Goal: Task Accomplishment & Management: Use online tool/utility

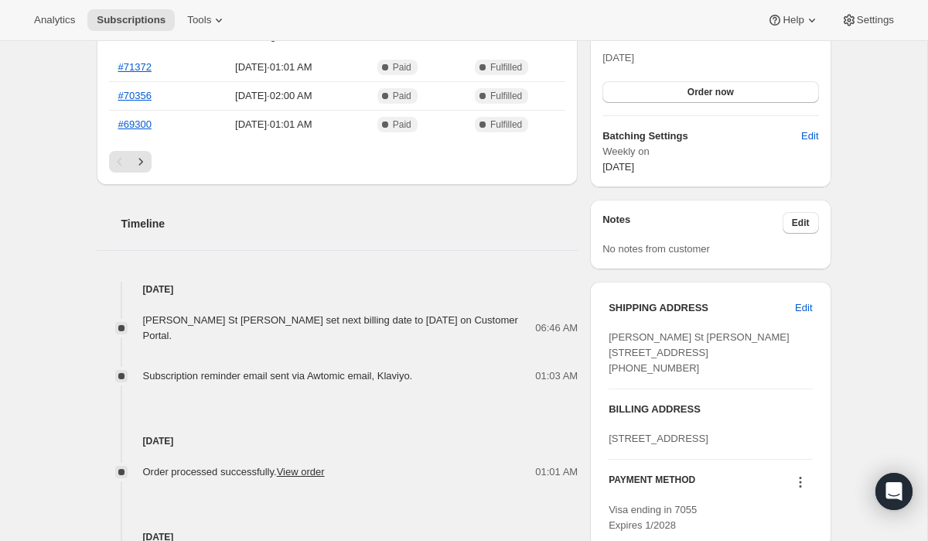
scroll to position [431, 0]
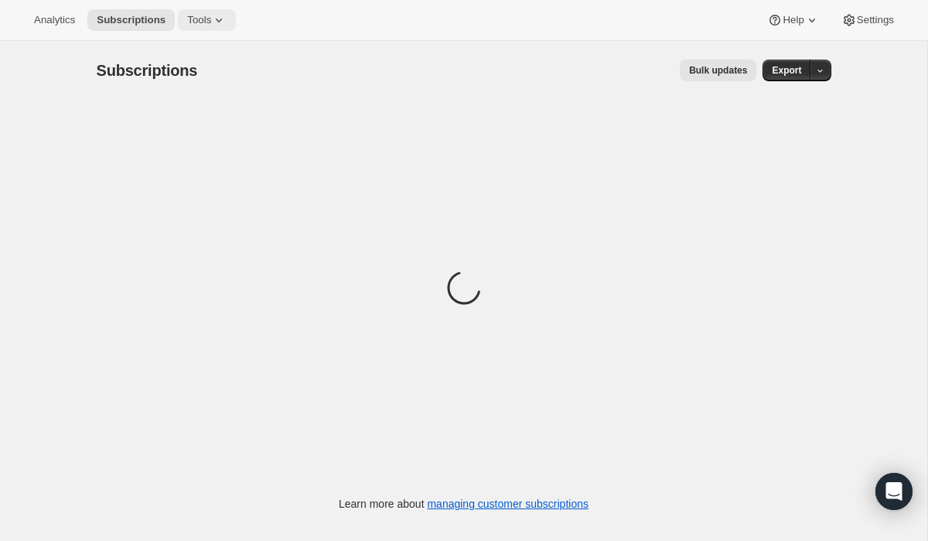
click at [191, 15] on span "Tools" at bounding box center [199, 20] width 24 height 12
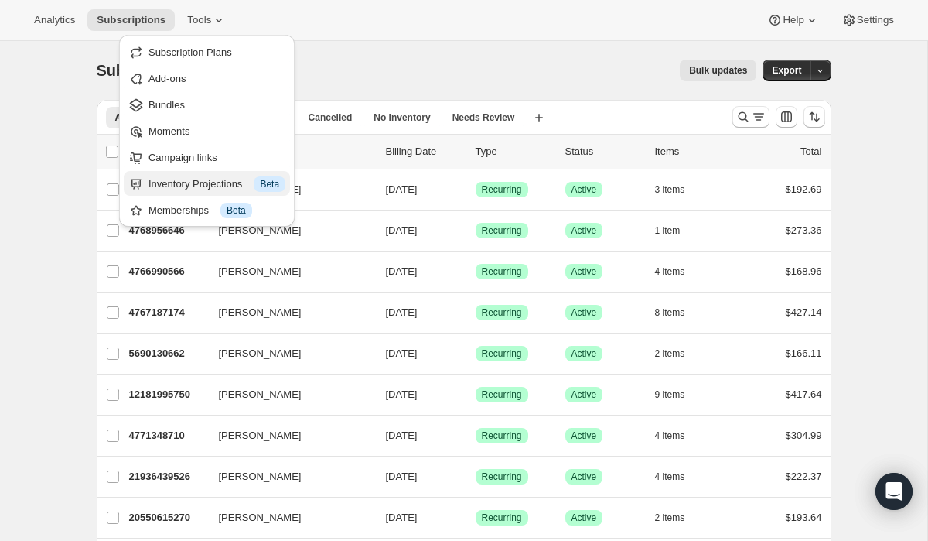
click at [217, 184] on div "Inventory Projections Info Beta" at bounding box center [216, 183] width 137 height 15
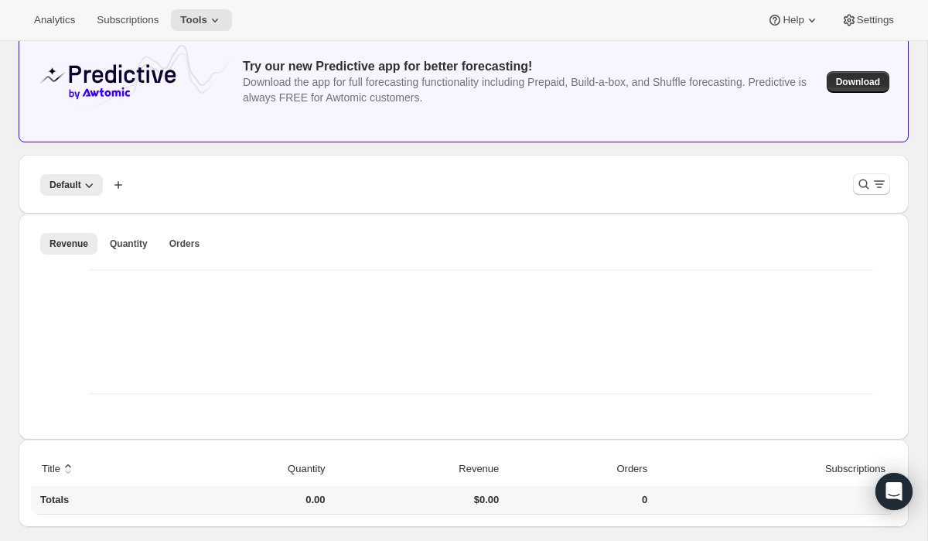
scroll to position [88, 0]
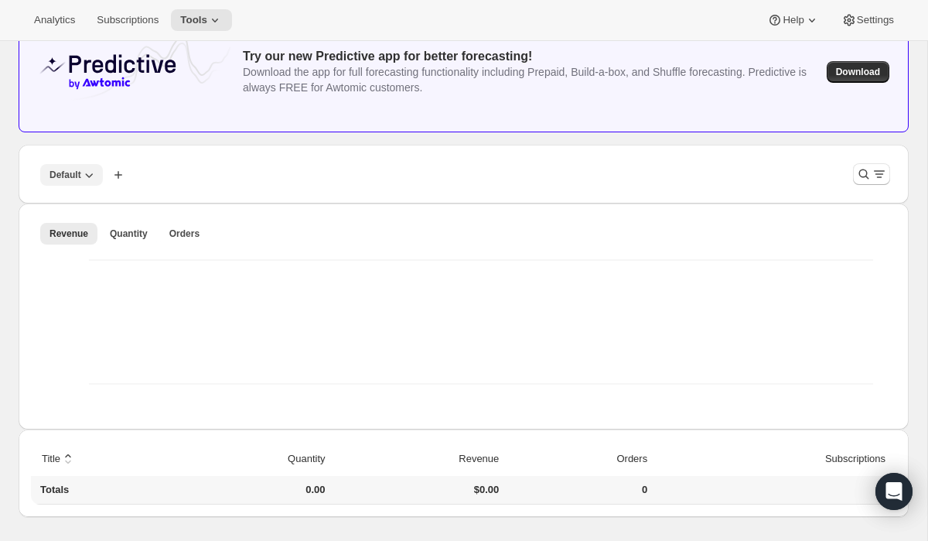
click at [87, 167] on icon "button" at bounding box center [88, 174] width 15 height 15
click at [196, 183] on div "Default More views Default More views Create new view" at bounding box center [436, 174] width 810 height 34
click at [97, 182] on button "Default" at bounding box center [71, 175] width 63 height 22
click at [365, 176] on div "Default More views Default More views Create new view" at bounding box center [436, 174] width 810 height 34
click at [112, 173] on icon "button" at bounding box center [118, 174] width 15 height 15
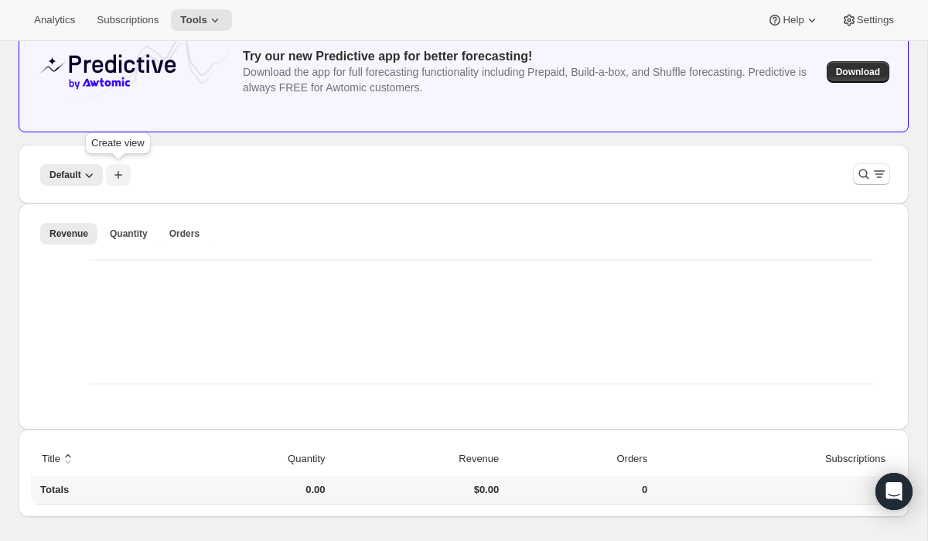
scroll to position [0, 0]
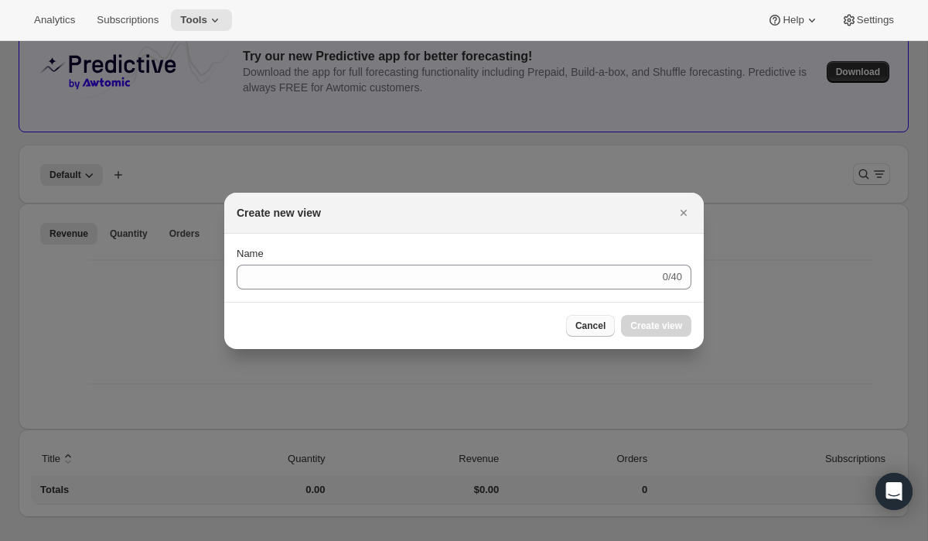
click at [577, 333] on button "Cancel" at bounding box center [590, 326] width 49 height 22
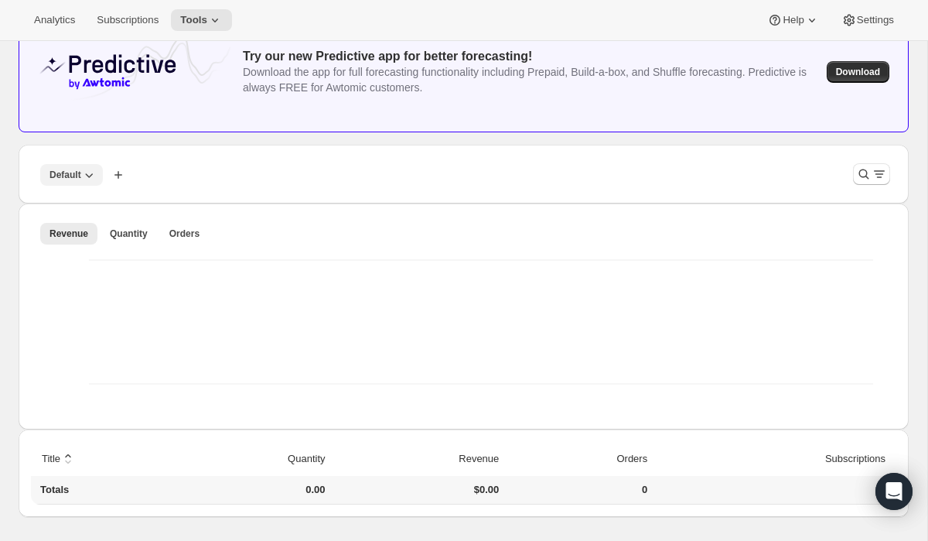
click at [77, 179] on span "Default" at bounding box center [65, 175] width 32 height 12
click at [316, 192] on div "Default More views Default More views Create new view" at bounding box center [464, 174] width 890 height 59
click at [879, 173] on icon "Filter products" at bounding box center [879, 174] width 9 height 2
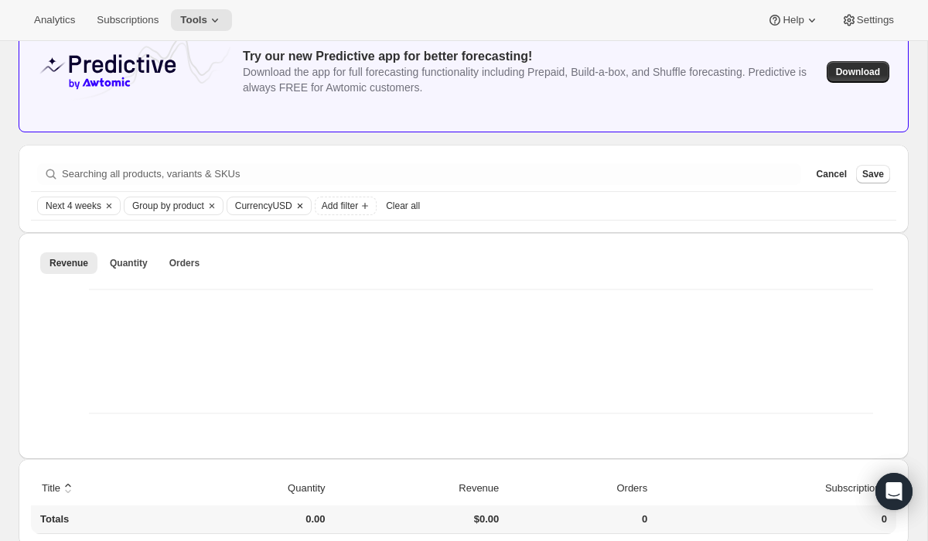
click at [285, 209] on span "Currency USD" at bounding box center [263, 206] width 57 height 12
click at [288, 264] on div "CAD" at bounding box center [307, 260] width 125 height 22
click at [264, 261] on label "CAD" at bounding box center [265, 260] width 41 height 22
click at [247, 254] on input "CAD" at bounding box center [246, 254] width 1 height 1
radio input "true"
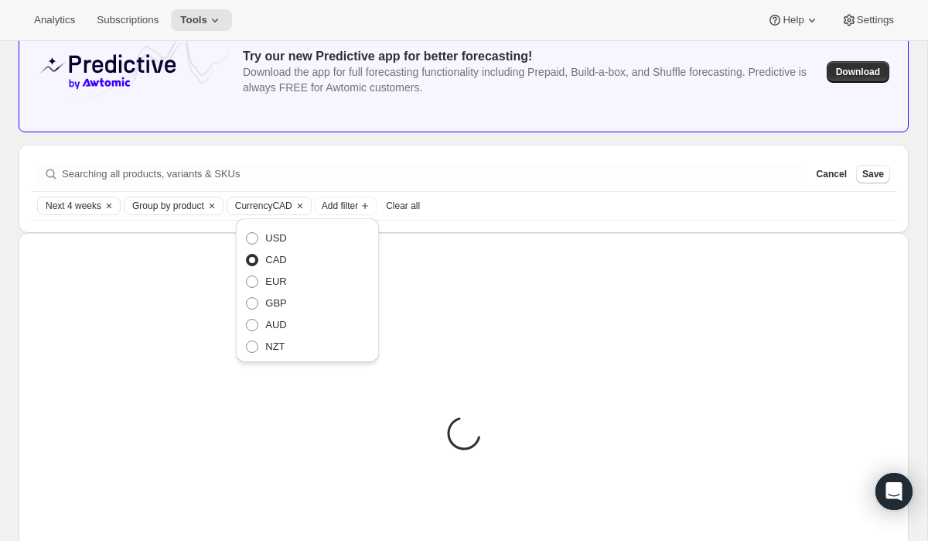
click at [467, 221] on div "Searching all products, variants & SKUs Cancel Save Next 4 weeks Group by produ…" at bounding box center [464, 189] width 890 height 88
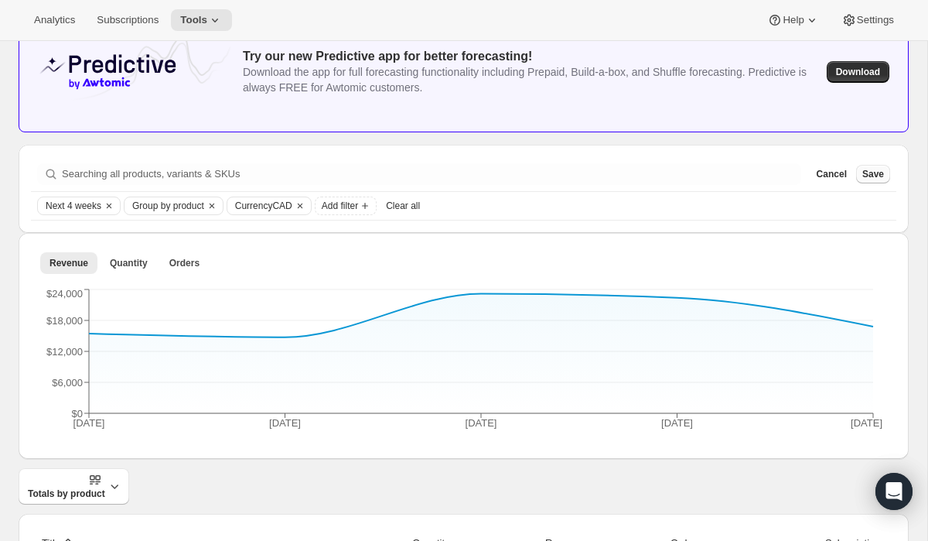
click at [871, 177] on span "Save" at bounding box center [873, 174] width 22 height 12
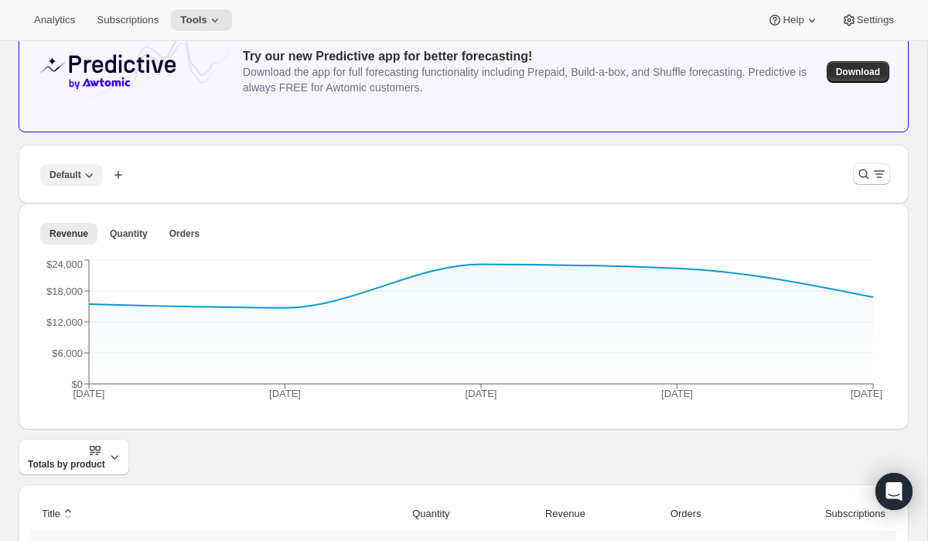
click at [86, 179] on icon "button" at bounding box center [88, 174] width 15 height 15
click at [182, 172] on div "Default More views Default More views Create new view" at bounding box center [436, 174] width 810 height 34
click at [868, 169] on icon "Filter products" at bounding box center [863, 173] width 15 height 15
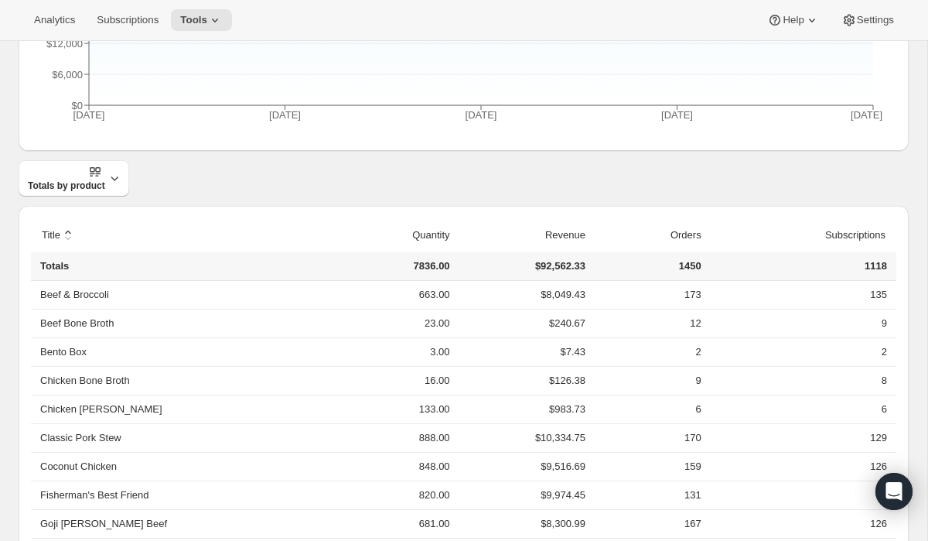
scroll to position [370, 0]
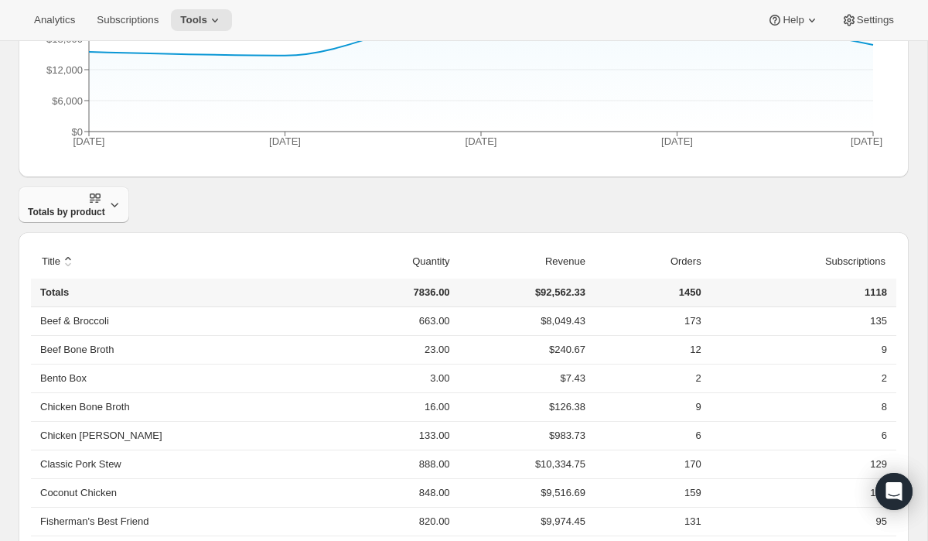
click at [104, 208] on span "Totals by product" at bounding box center [66, 204] width 77 height 27
click at [102, 268] on span "Breakdown over time" at bounding box center [72, 270] width 94 height 12
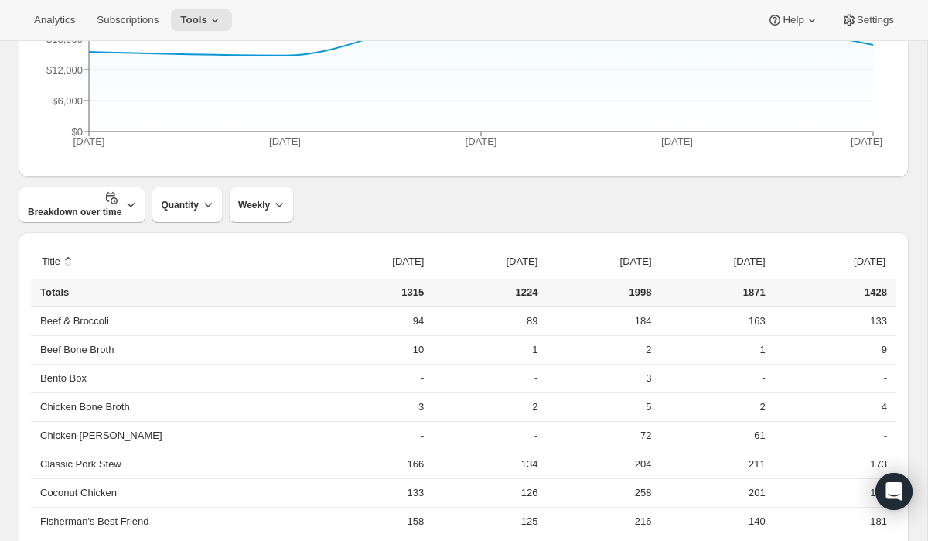
click at [449, 234] on div "sort descending by Title sort ascending by [DATE] sort ascending by [DATE] sort…" at bounding box center [464, 490] width 890 height 516
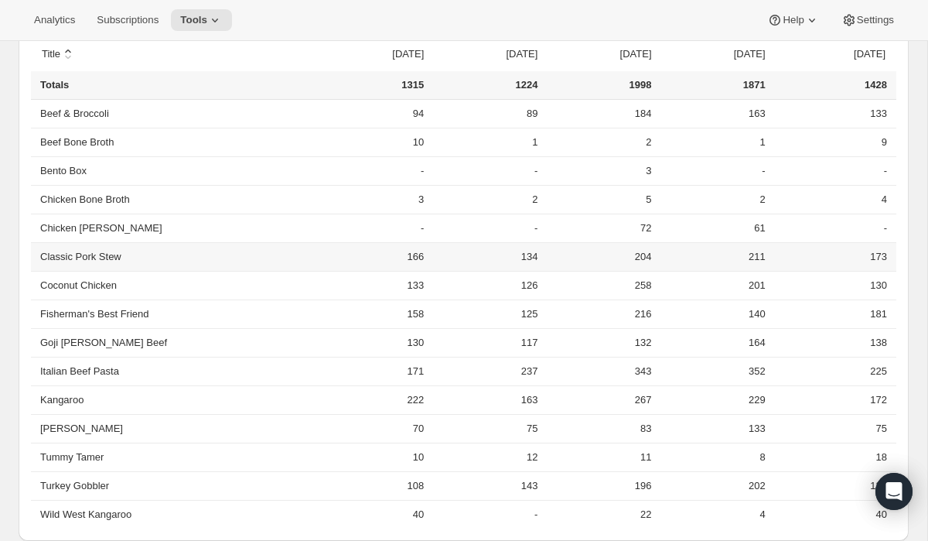
scroll to position [585, 0]
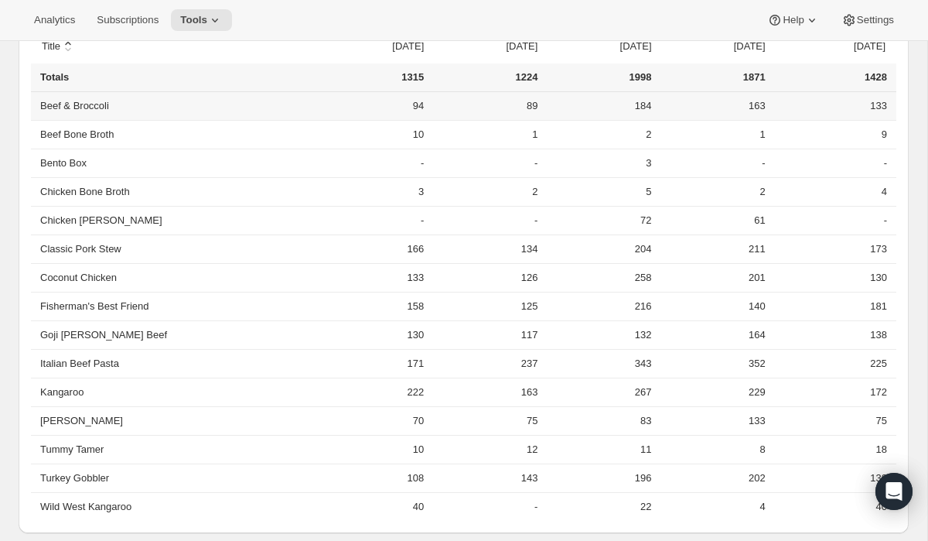
click at [343, 104] on td "94" at bounding box center [372, 106] width 114 height 28
drag, startPoint x: 346, startPoint y: 105, endPoint x: 628, endPoint y: 101, distance: 282.3
click at [628, 101] on tr "Beef & Broccoli 94 89 184 163 133" at bounding box center [463, 106] width 865 height 28
copy tr "94 89 184"
click at [428, 125] on td "1" at bounding box center [485, 134] width 114 height 29
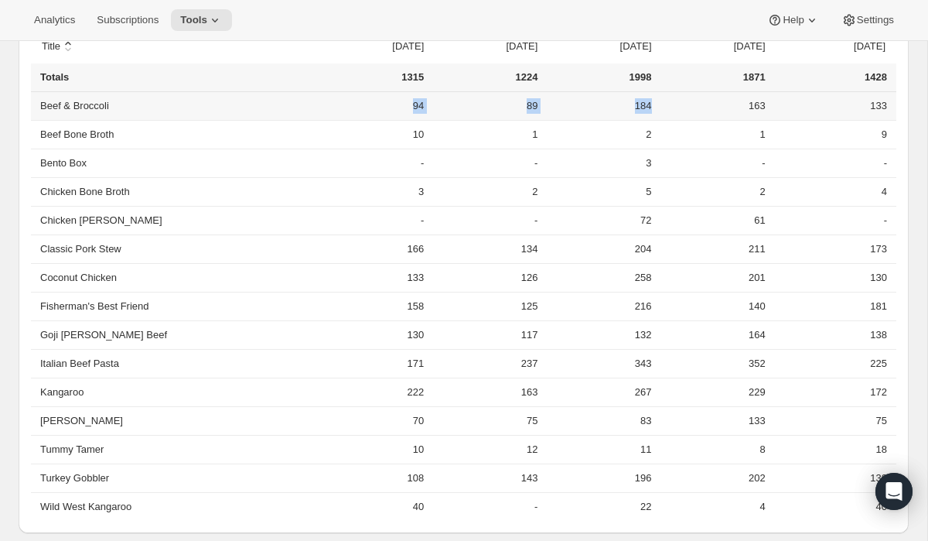
drag, startPoint x: 346, startPoint y: 105, endPoint x: 617, endPoint y: 104, distance: 271.5
click at [617, 104] on tr "Beef & Broccoli 94 89 184 163 133" at bounding box center [463, 106] width 865 height 28
copy tr "94 89 184"
click at [346, 137] on td "10" at bounding box center [372, 134] width 114 height 29
drag, startPoint x: 346, startPoint y: 132, endPoint x: 616, endPoint y: 136, distance: 270.7
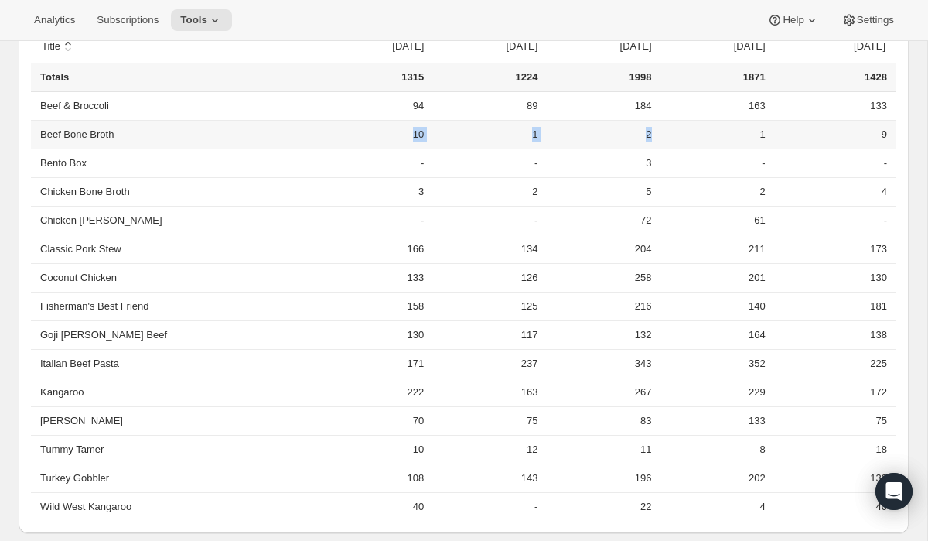
click at [616, 136] on tr "Beef Bone Broth 10 1 2 1 9" at bounding box center [463, 134] width 865 height 29
copy tr "10 1 2"
click at [350, 167] on td "-" at bounding box center [372, 162] width 114 height 29
click at [350, 162] on td "-" at bounding box center [372, 162] width 114 height 29
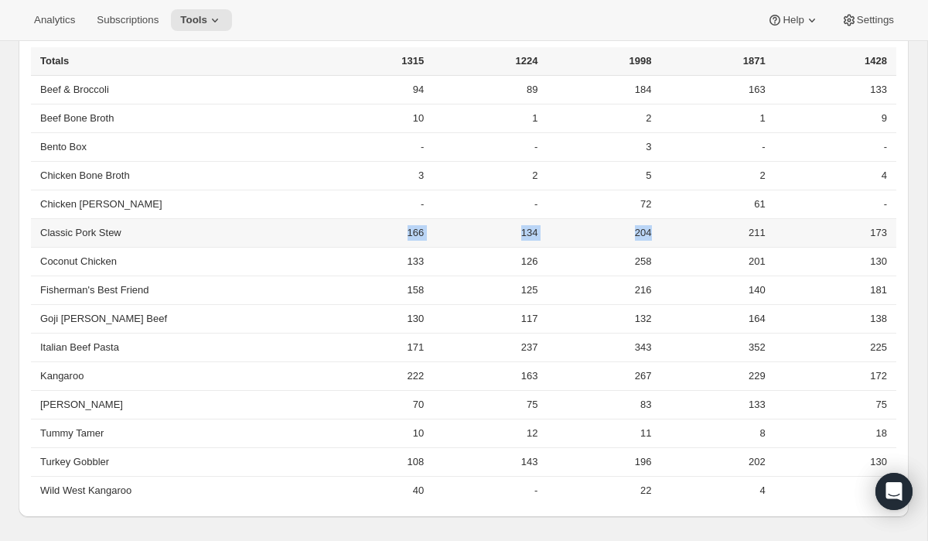
drag, startPoint x: 341, startPoint y: 231, endPoint x: 618, endPoint y: 236, distance: 276.9
click at [618, 236] on tr "Classic Pork Stew 166 134 204 211 173" at bounding box center [463, 232] width 865 height 29
copy tr "166 134 204"
drag, startPoint x: 340, startPoint y: 259, endPoint x: 617, endPoint y: 263, distance: 276.9
click at [617, 263] on tr "Coconut Chicken 133 126 258 201 130" at bounding box center [463, 261] width 865 height 29
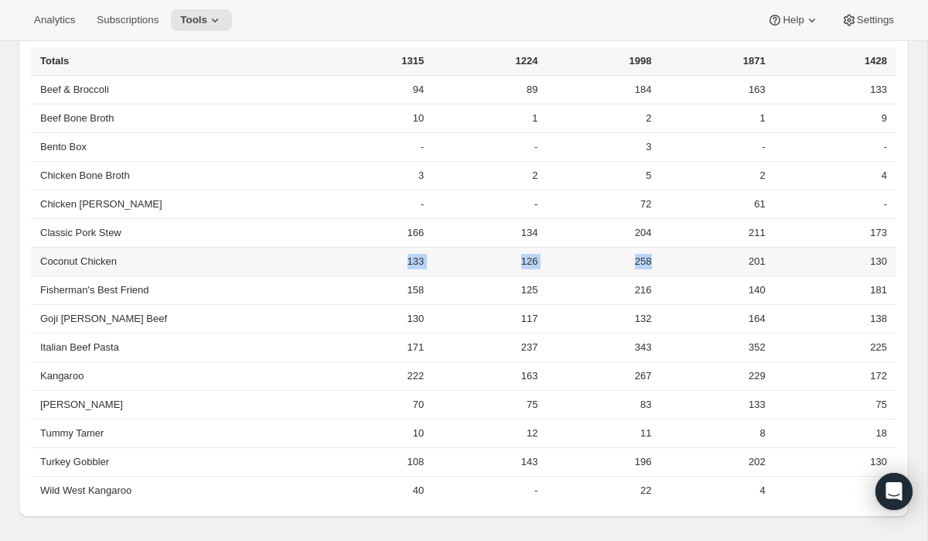
copy tr "133 126 258"
drag, startPoint x: 338, startPoint y: 289, endPoint x: 617, endPoint y: 285, distance: 279.2
click at [617, 285] on tr "Fisherman's Best Friend 158 125 216 140 181" at bounding box center [463, 289] width 865 height 29
copy tr "158 125 216"
drag, startPoint x: 338, startPoint y: 314, endPoint x: 619, endPoint y: 320, distance: 280.8
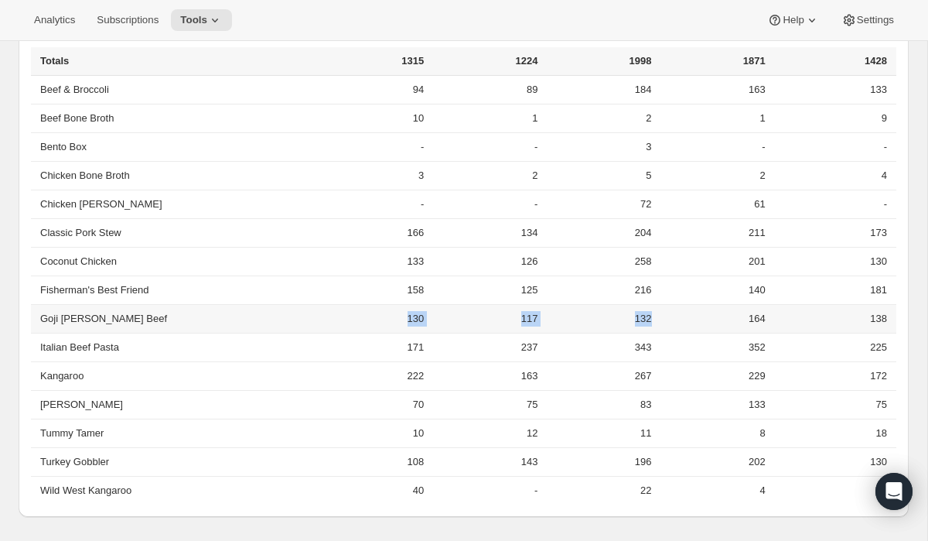
click at [619, 320] on tr "Goji [PERSON_NAME] Beef 130 117 132 164 138" at bounding box center [463, 318] width 865 height 29
copy tr "130 117 132"
drag, startPoint x: 342, startPoint y: 345, endPoint x: 619, endPoint y: 347, distance: 276.9
click at [619, 347] on tr "Italian Beef Pasta 171 237 343 352 225" at bounding box center [463, 347] width 865 height 29
copy tr "171 237 343"
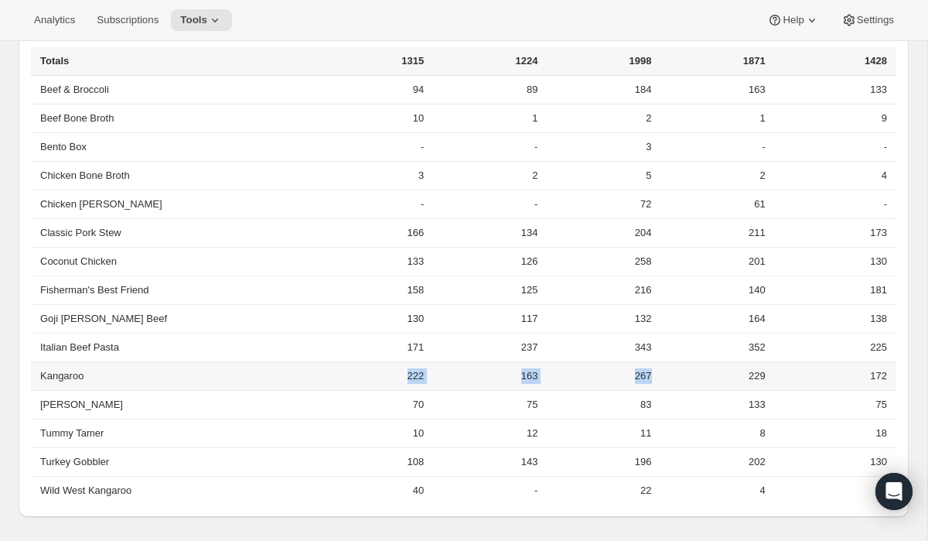
drag, startPoint x: 341, startPoint y: 375, endPoint x: 617, endPoint y: 374, distance: 276.1
click at [617, 374] on tr "Kangaroo 222 163 267 229 172" at bounding box center [463, 375] width 865 height 29
copy tr "222 163 267"
drag, startPoint x: 347, startPoint y: 403, endPoint x: 618, endPoint y: 401, distance: 270.7
click at [618, 401] on tr "[PERSON_NAME] 70 75 83 133 75" at bounding box center [463, 404] width 865 height 29
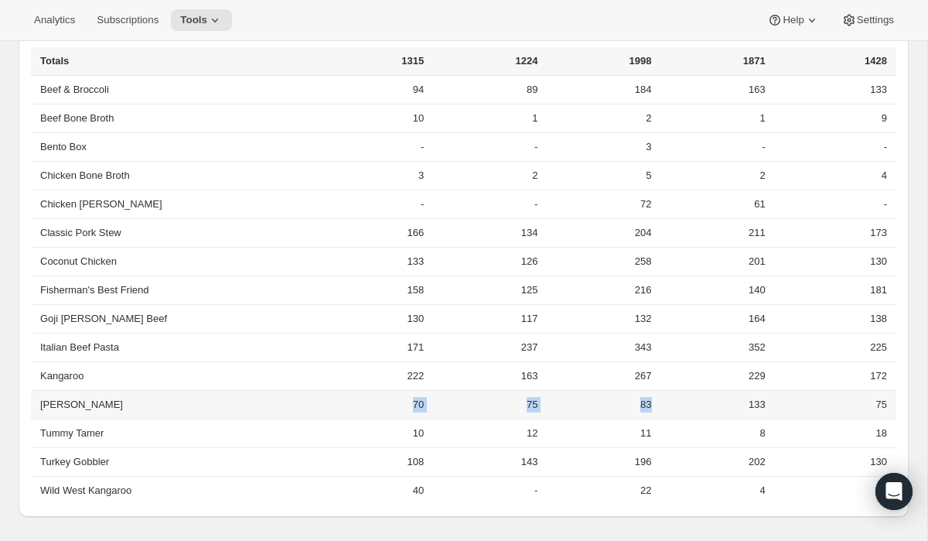
copy tr "70 75 83"
drag, startPoint x: 346, startPoint y: 432, endPoint x: 618, endPoint y: 433, distance: 271.5
click at [618, 433] on tr "Tummy Tamer 10 12 11 8 18" at bounding box center [463, 432] width 865 height 29
drag, startPoint x: 340, startPoint y: 459, endPoint x: 618, endPoint y: 462, distance: 278.4
click at [618, 462] on tr "Turkey Gobbler 108 143 196 202 130" at bounding box center [463, 461] width 865 height 29
